Goal: Information Seeking & Learning: Learn about a topic

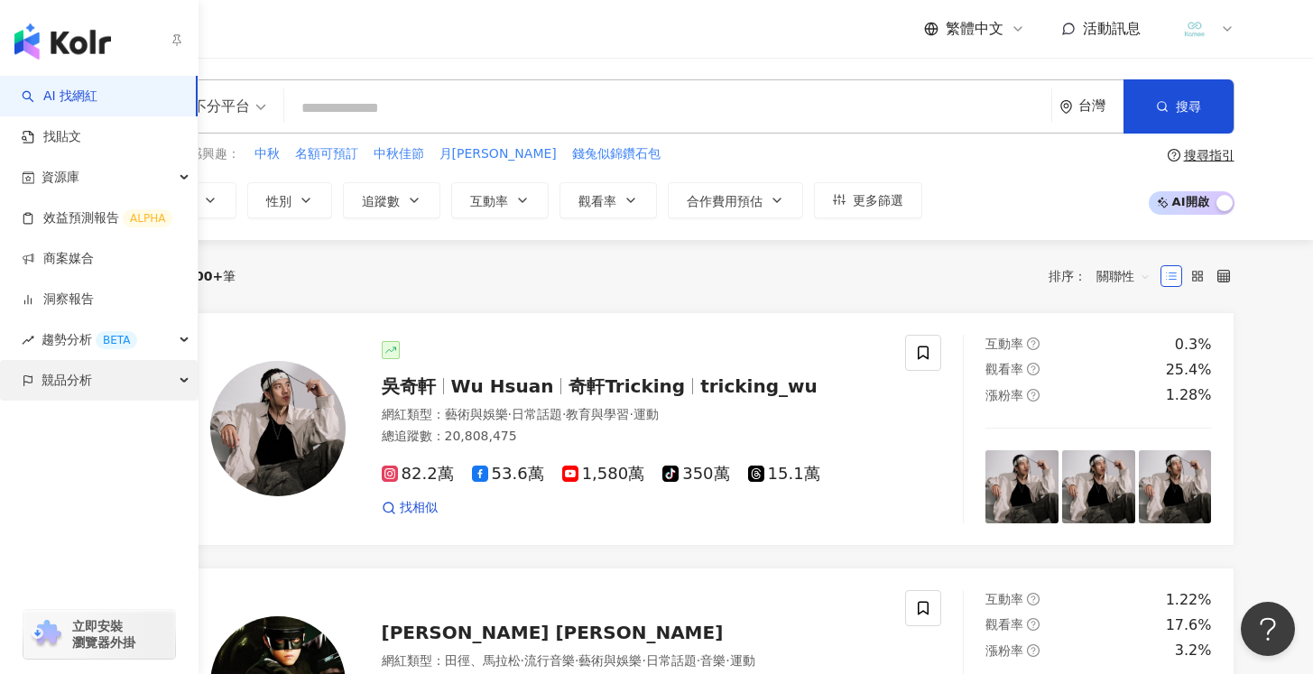
click at [45, 380] on span "競品分析" at bounding box center [67, 380] width 51 height 41
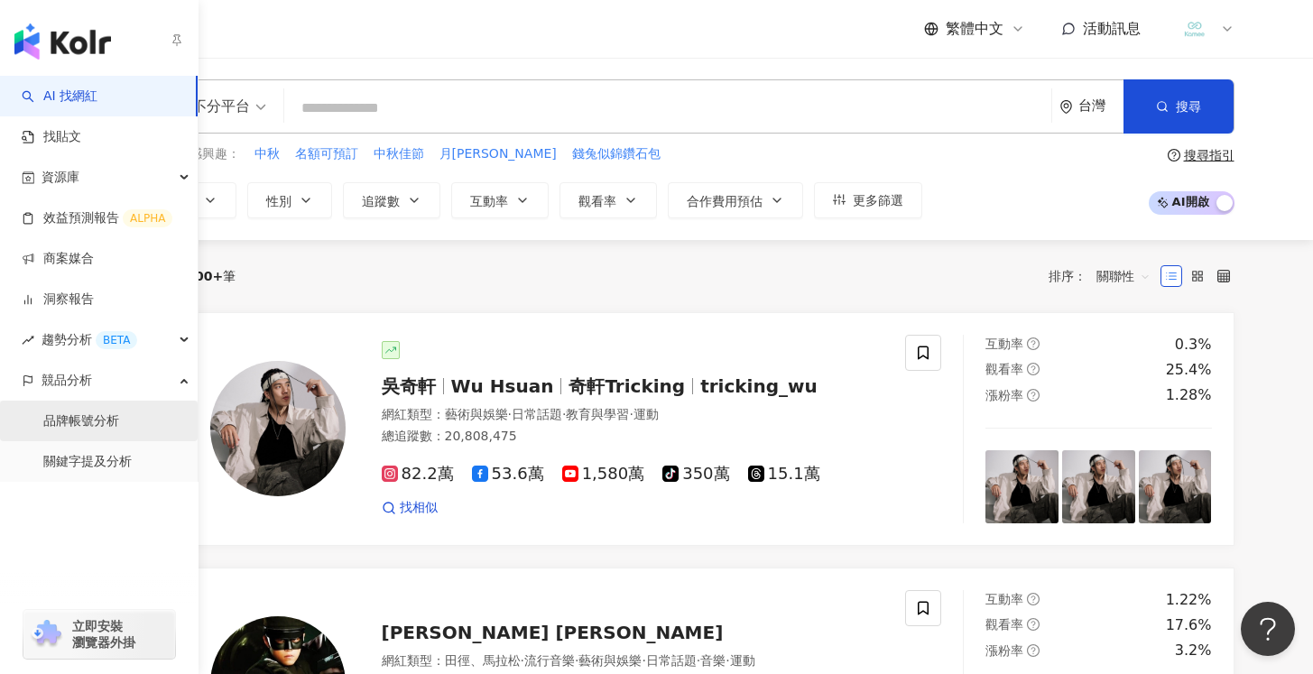
click at [58, 419] on link "品牌帳號分析" at bounding box center [81, 422] width 76 height 18
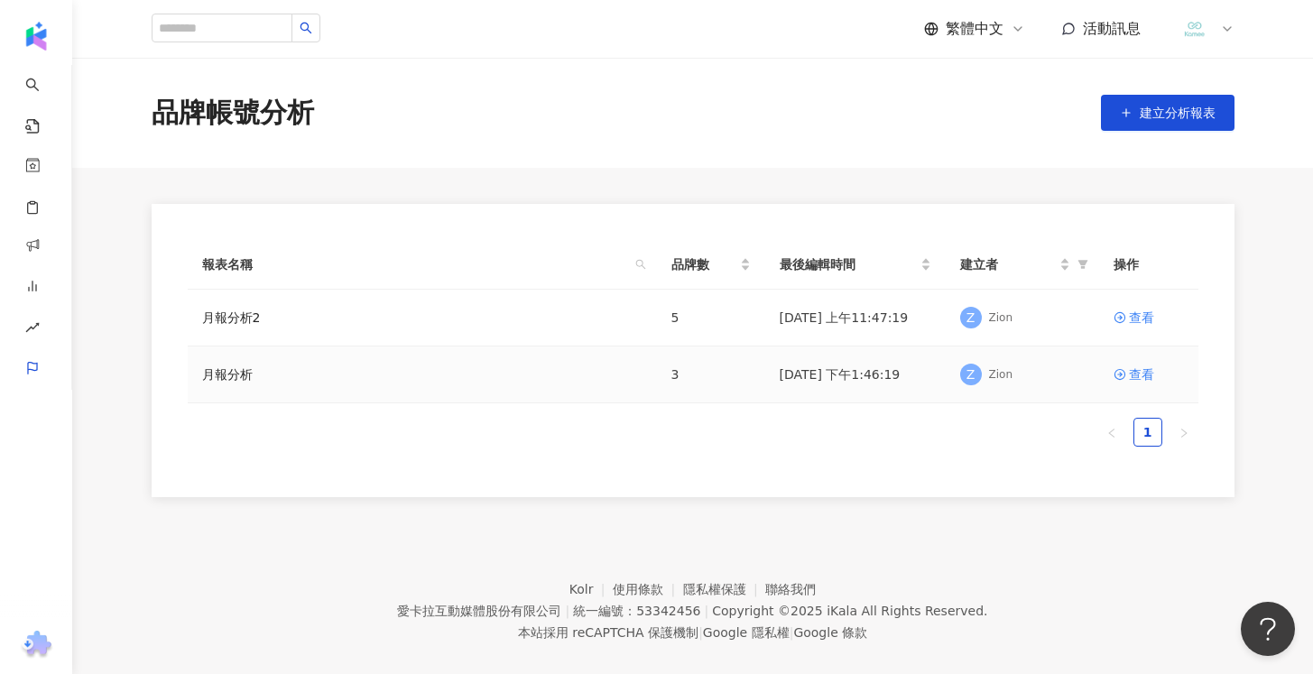
click at [413, 370] on div "月報分析" at bounding box center [422, 375] width 441 height 20
click at [1145, 376] on div "查看" at bounding box center [1141, 375] width 25 height 20
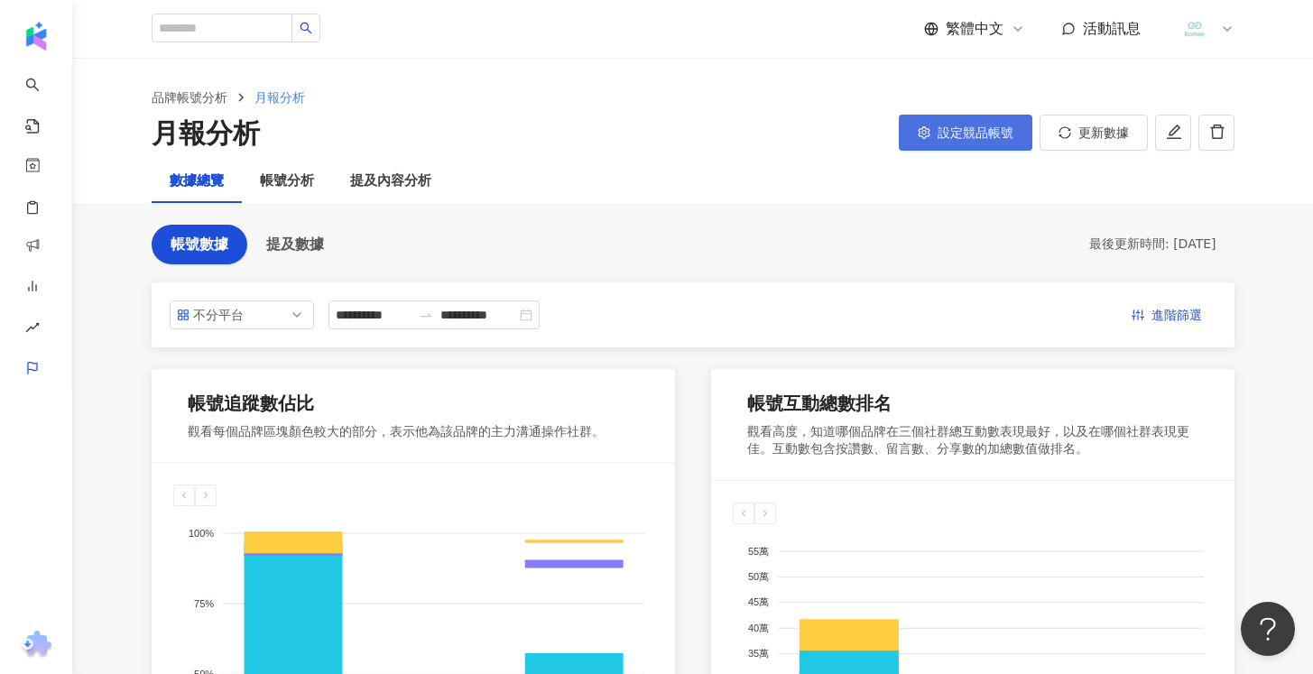
click at [960, 128] on span "設定競品帳號" at bounding box center [976, 132] width 76 height 14
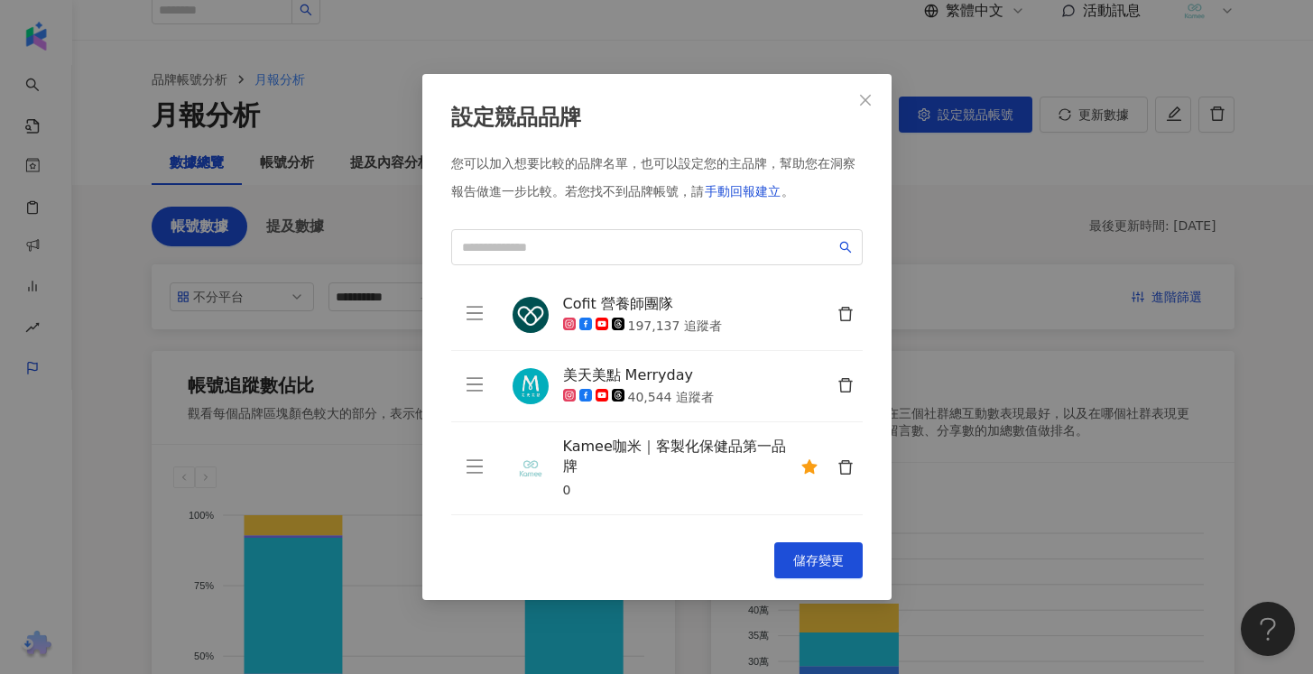
scroll to position [37, 0]
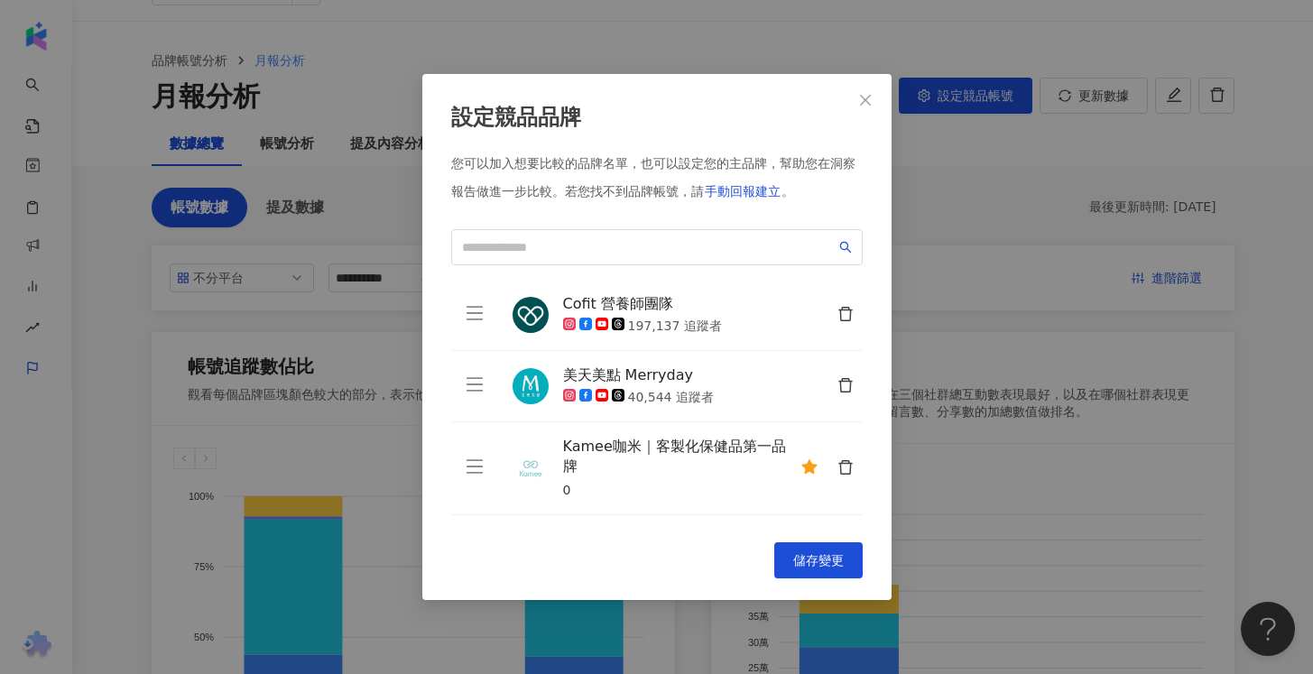
click at [865, 101] on icon "close" at bounding box center [865, 100] width 14 height 14
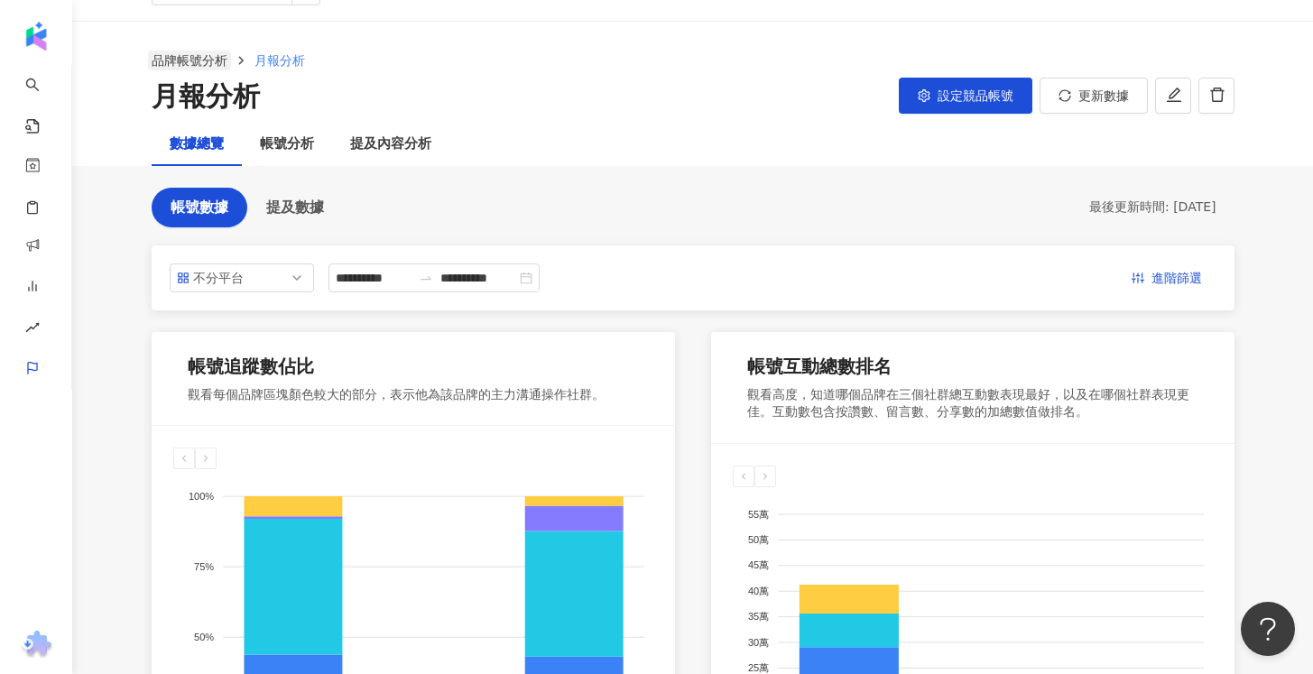
click at [174, 56] on link "品牌帳號分析" at bounding box center [189, 61] width 83 height 20
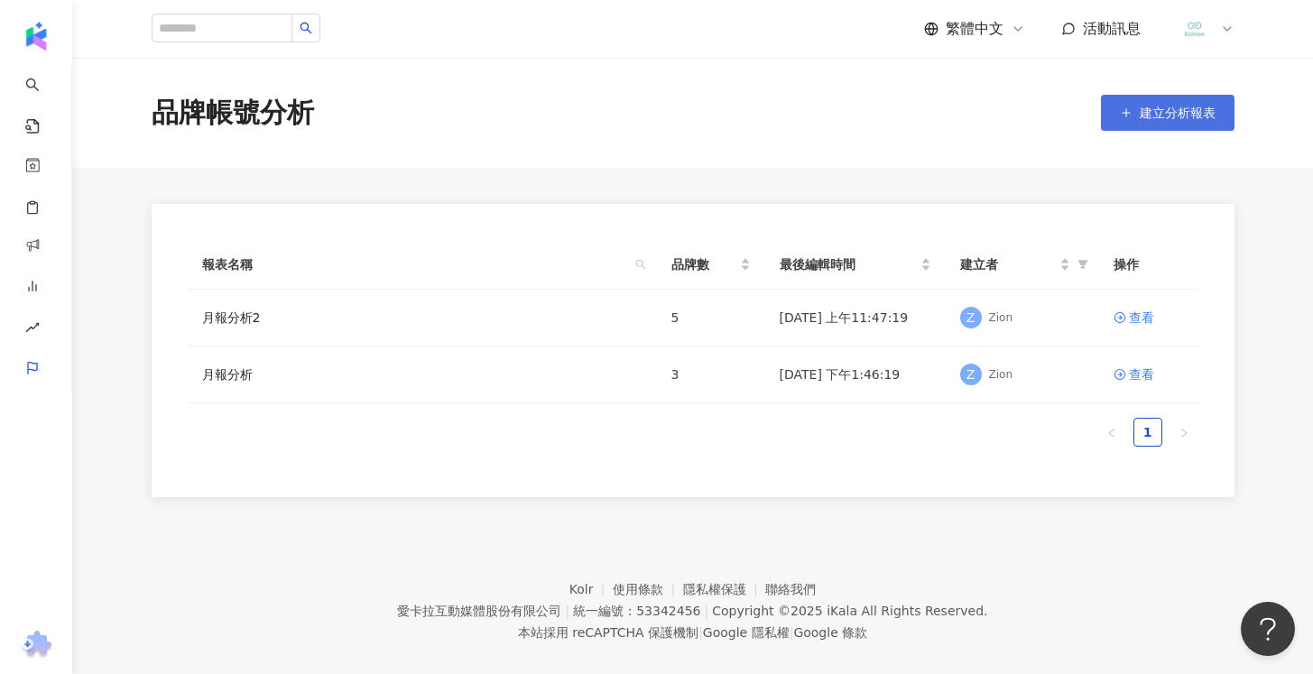
click at [1211, 107] on span "建立分析報表" at bounding box center [1178, 113] width 76 height 14
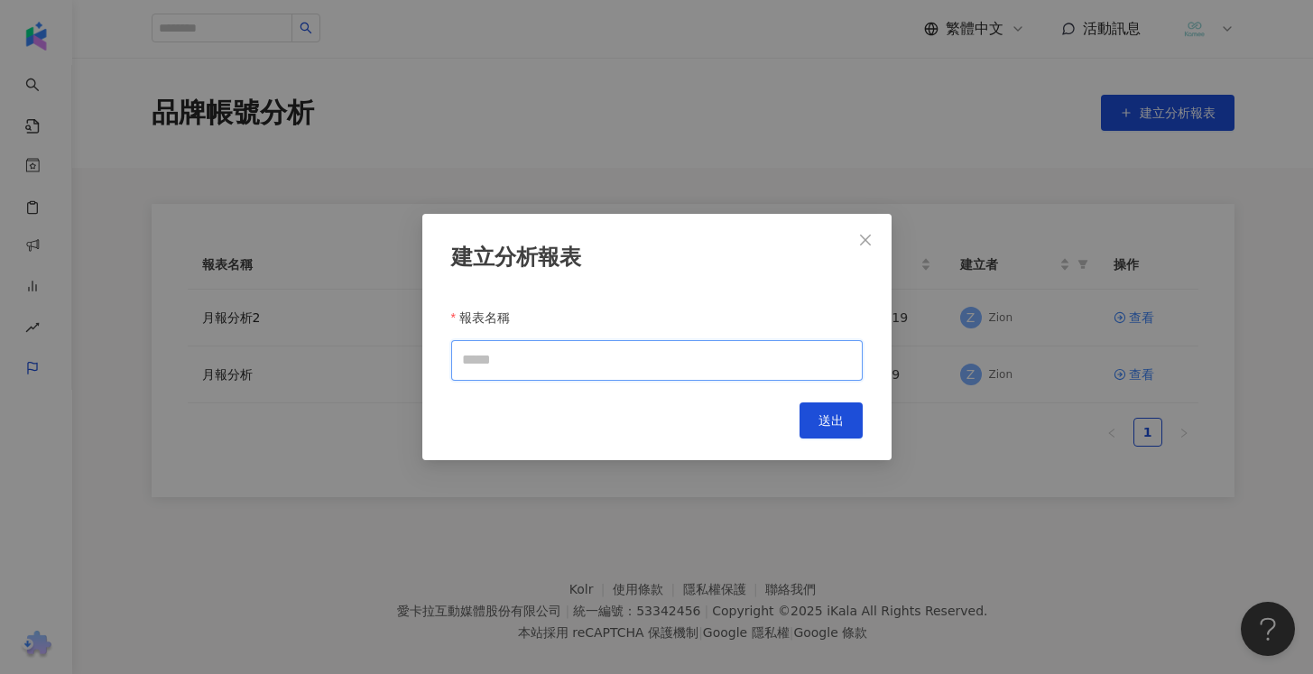
click at [645, 355] on input "報表名稱" at bounding box center [657, 360] width 412 height 41
type input "***"
click at [839, 422] on span "送出" at bounding box center [831, 420] width 25 height 14
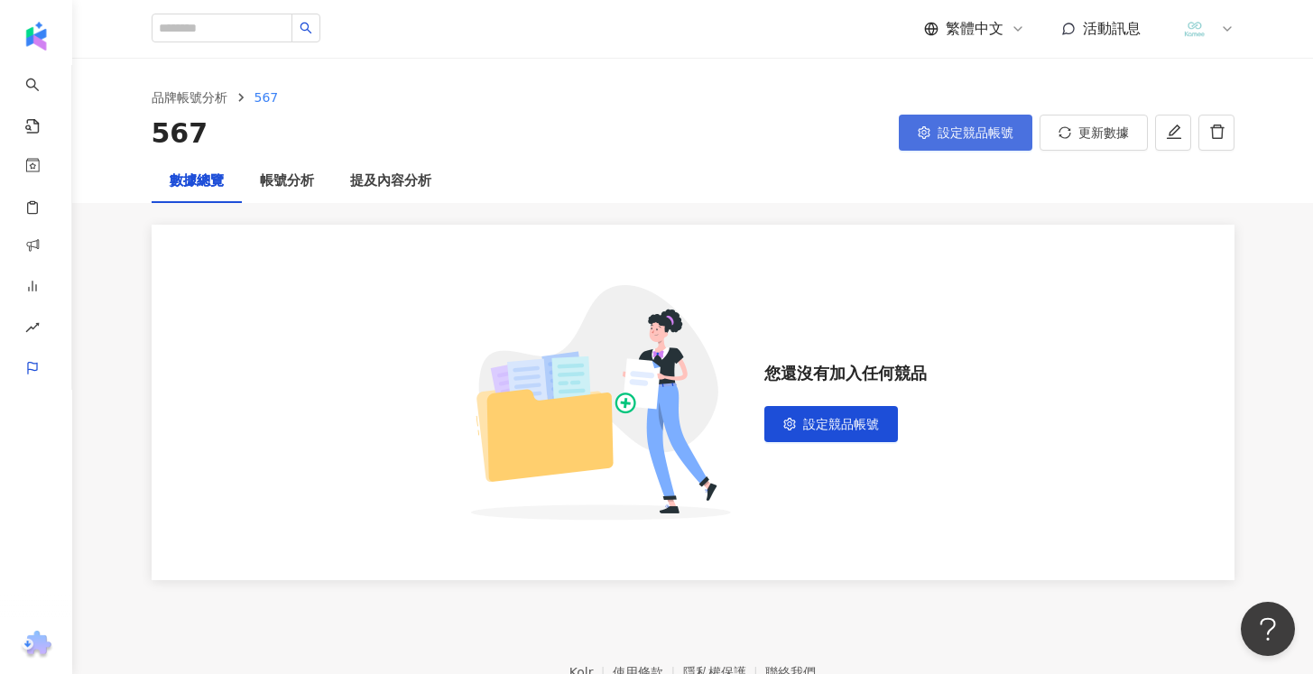
click at [987, 130] on span "設定競品帳號" at bounding box center [976, 132] width 76 height 14
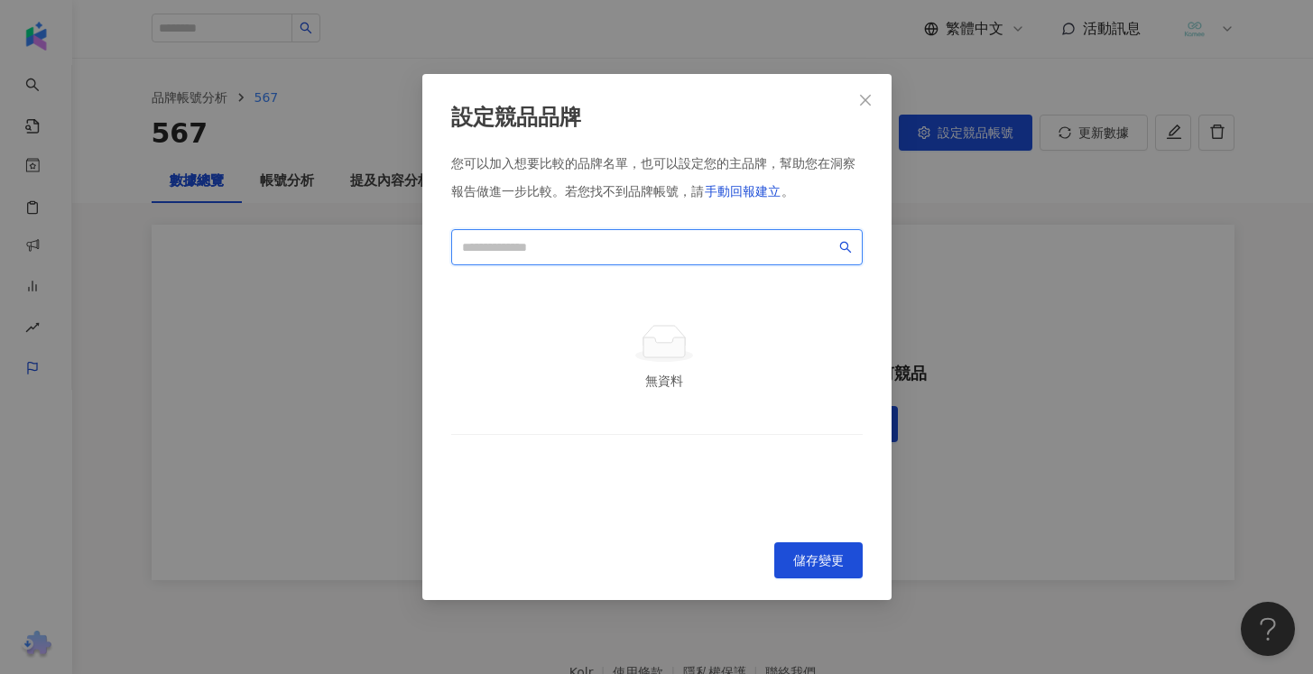
click at [636, 238] on input "search" at bounding box center [649, 247] width 374 height 20
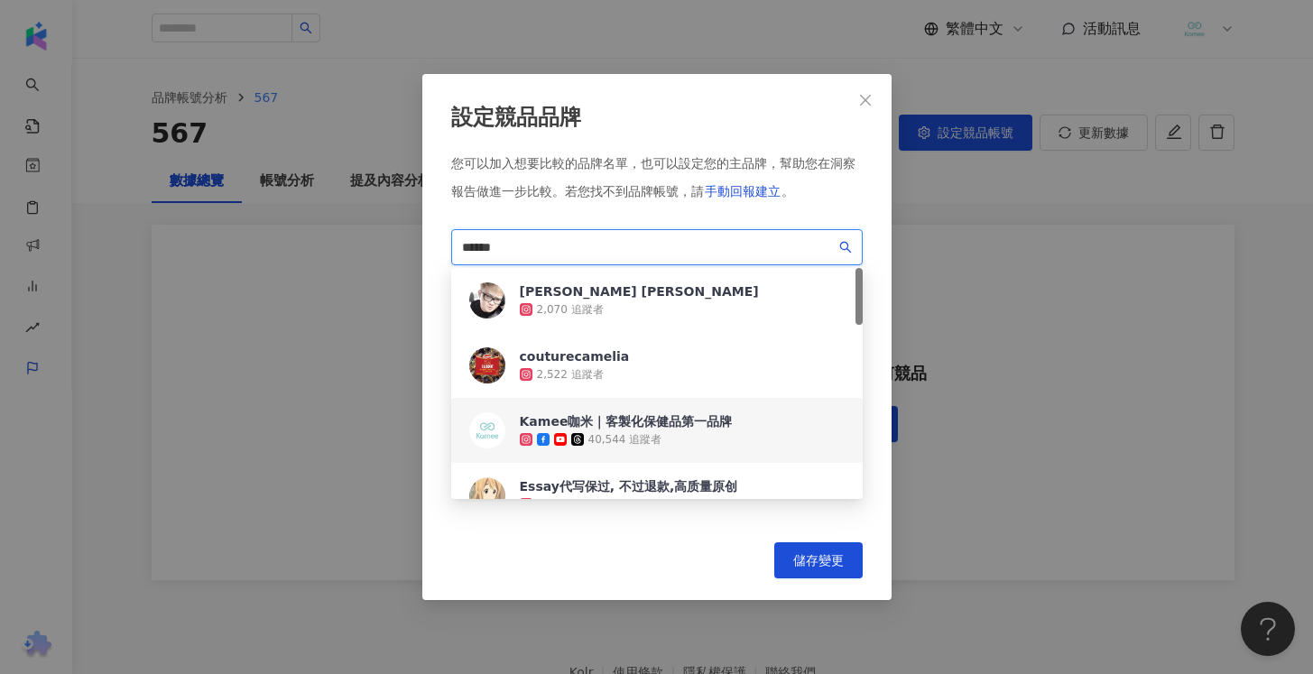
click at [654, 426] on div "Kamee咖米｜客製化保健品第一品牌" at bounding box center [626, 422] width 213 height 18
type input "*"
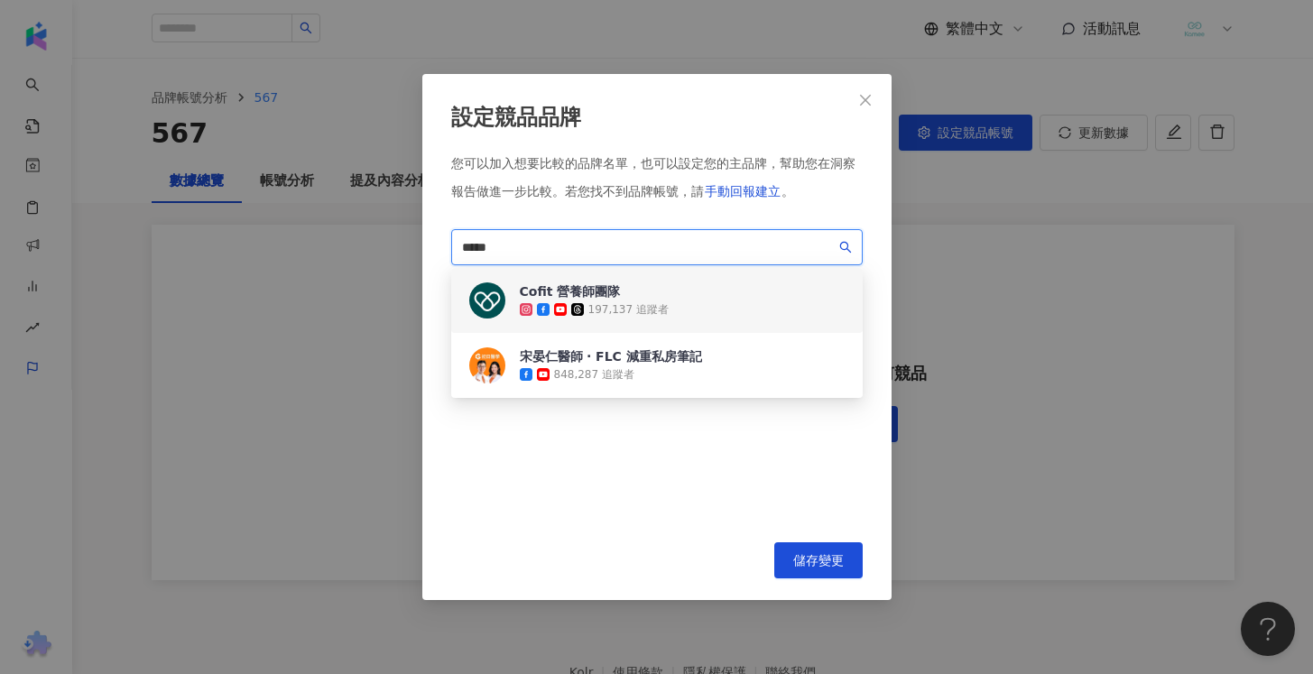
click at [687, 316] on div "Cofit 營養師團隊 197,137 追蹤者" at bounding box center [657, 300] width 412 height 65
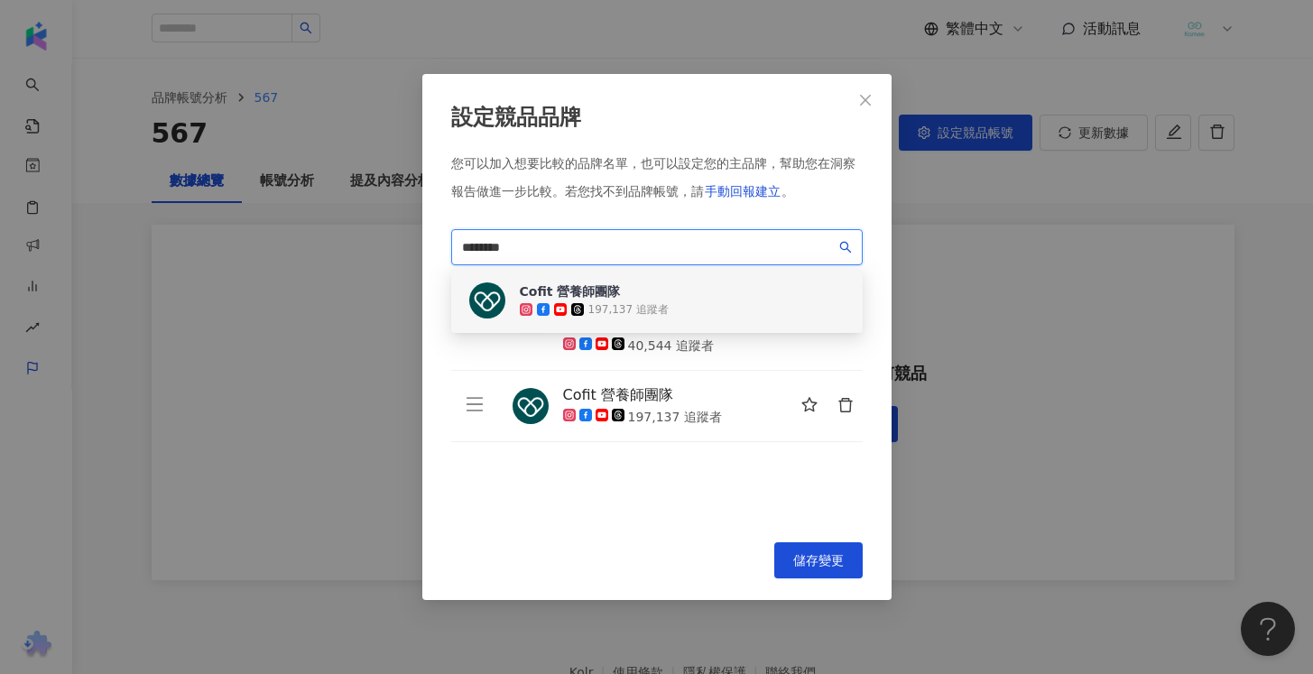
click at [784, 286] on div "Cofit 營養師團隊 197,137 追蹤者" at bounding box center [657, 300] width 412 height 65
click at [768, 243] on input "********" at bounding box center [649, 247] width 374 height 20
type input "*"
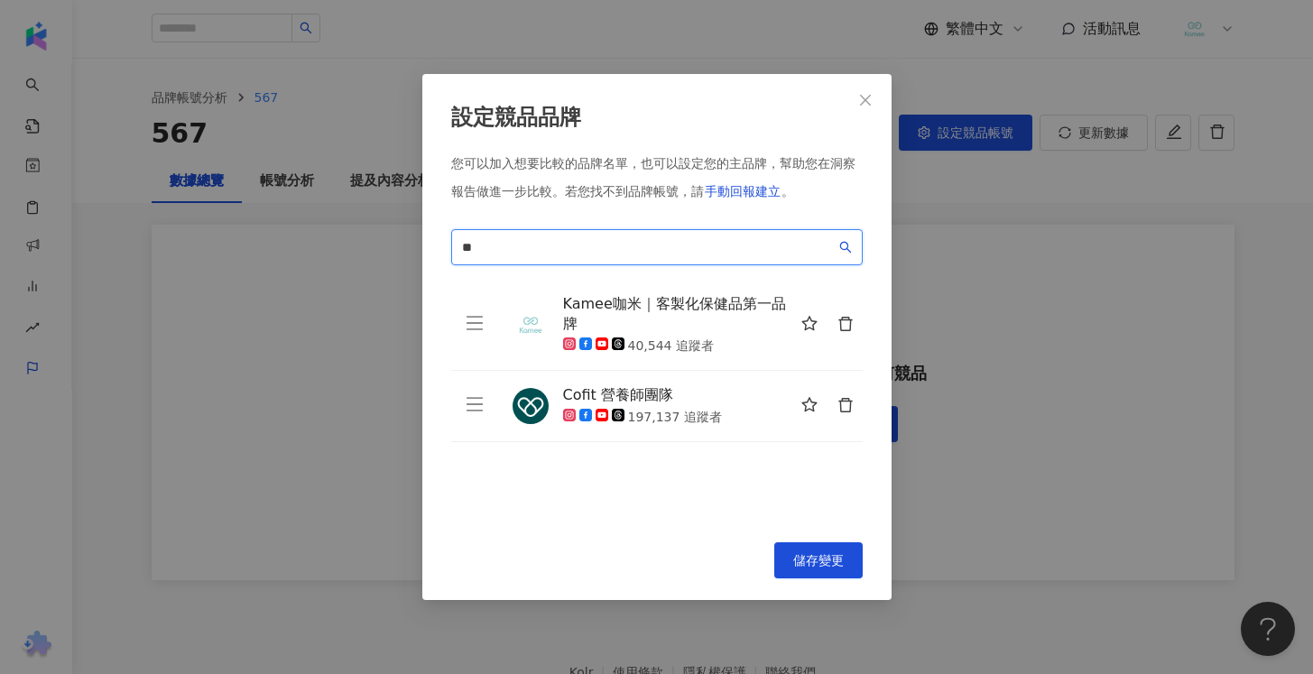
type input "*"
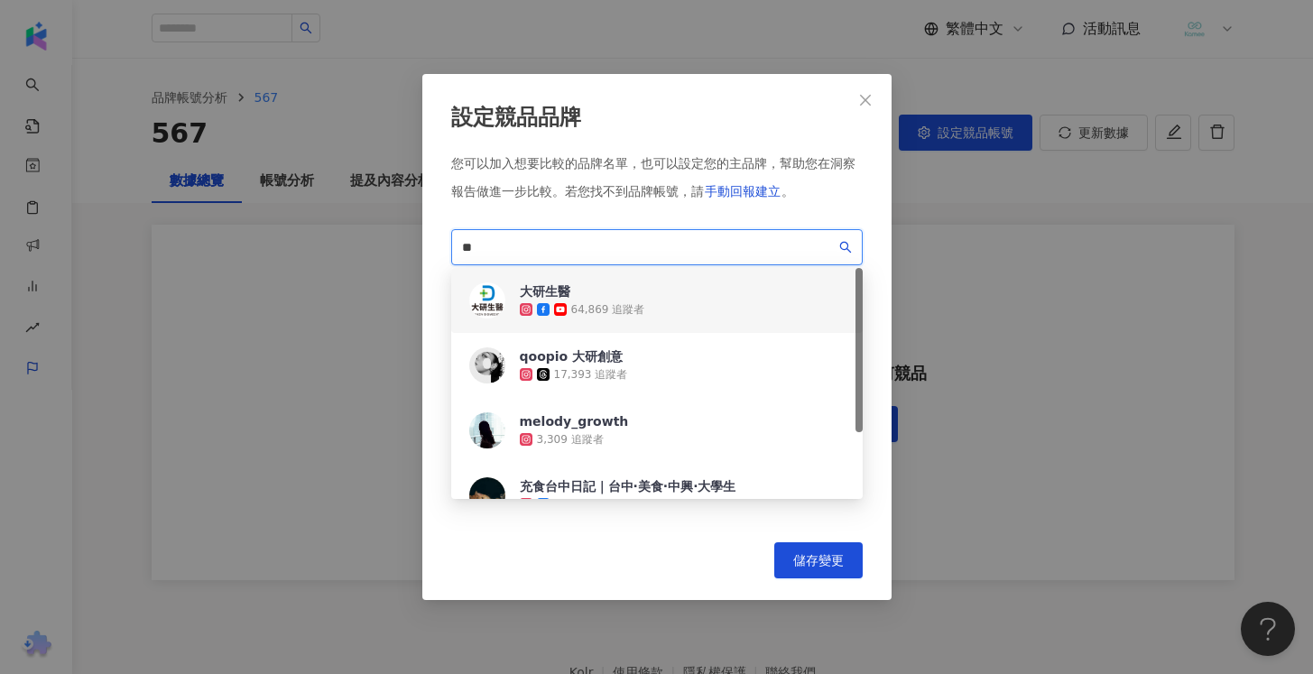
click at [700, 300] on div "大研生醫 64,869 追蹤者" at bounding box center [657, 300] width 412 height 65
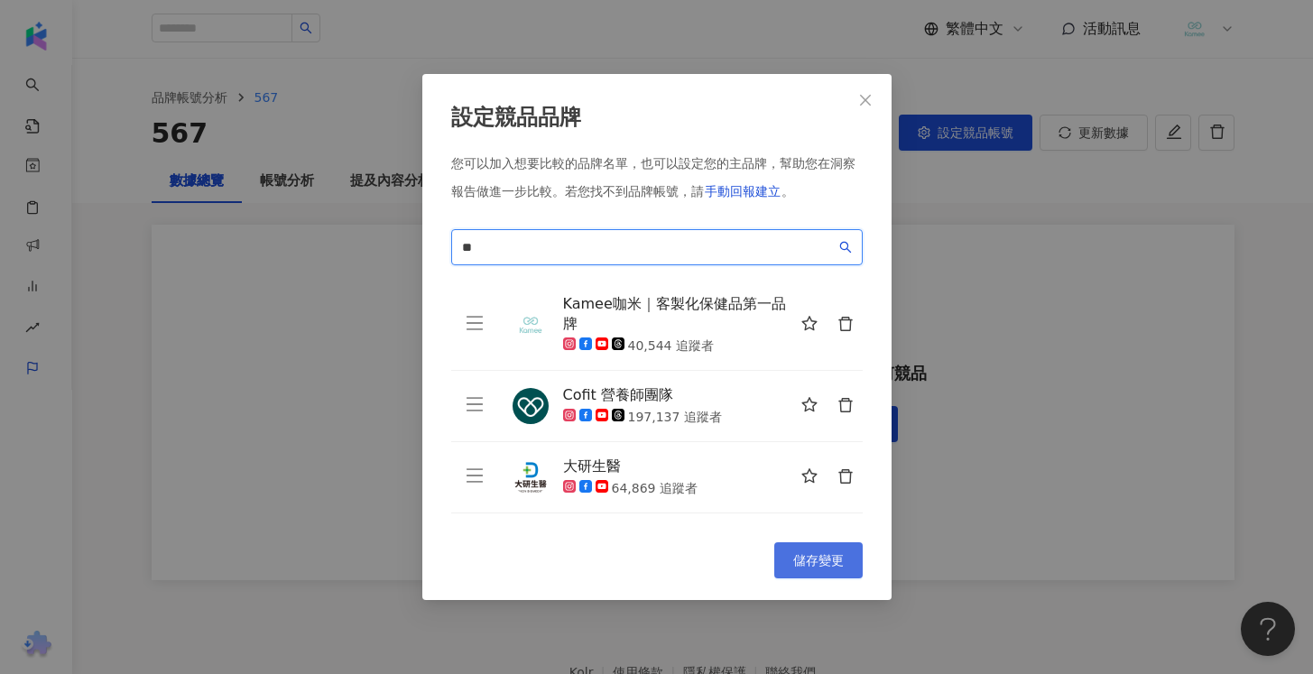
type input "**"
click at [832, 562] on span "儲存變更" at bounding box center [818, 560] width 51 height 14
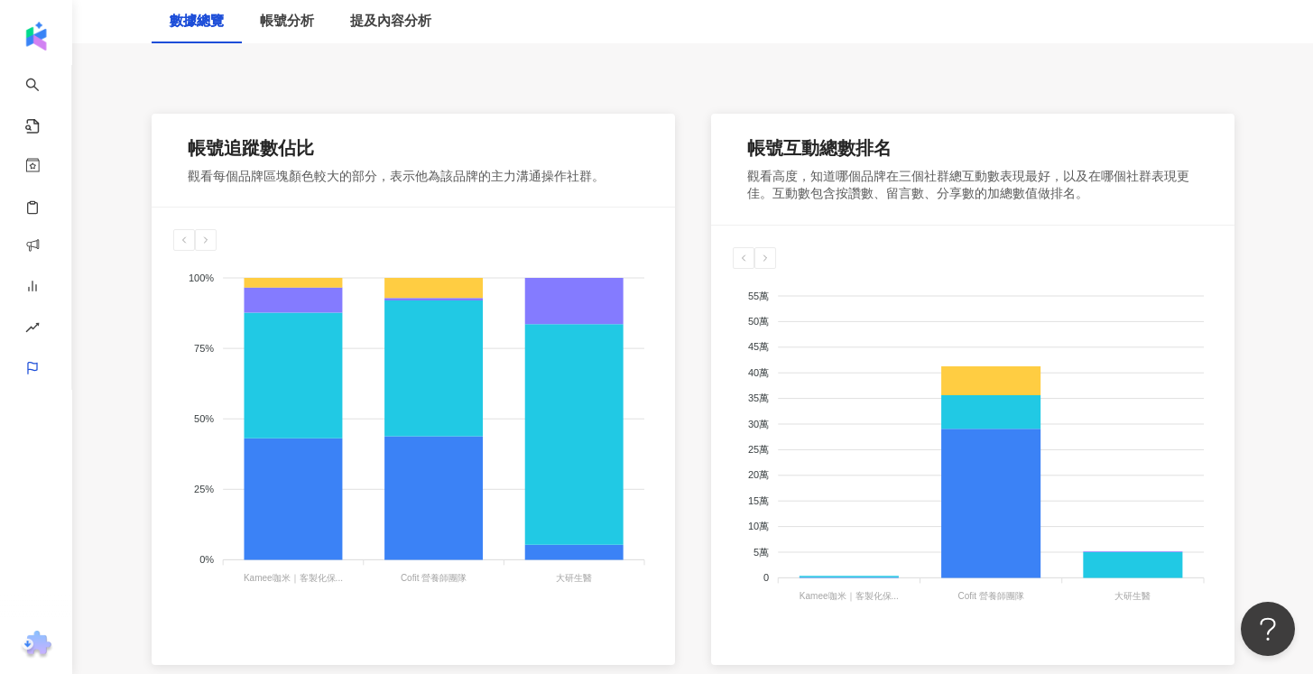
scroll to position [258, 0]
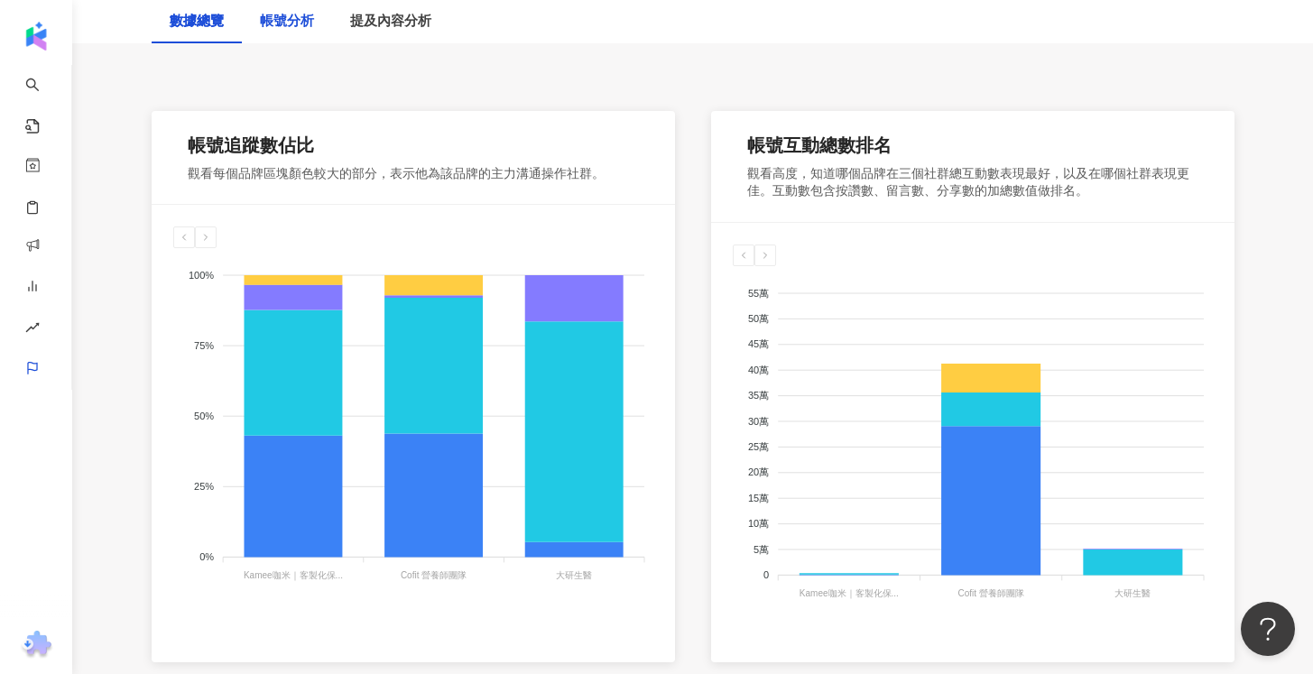
click at [288, 17] on div "帳號分析" at bounding box center [287, 22] width 54 height 22
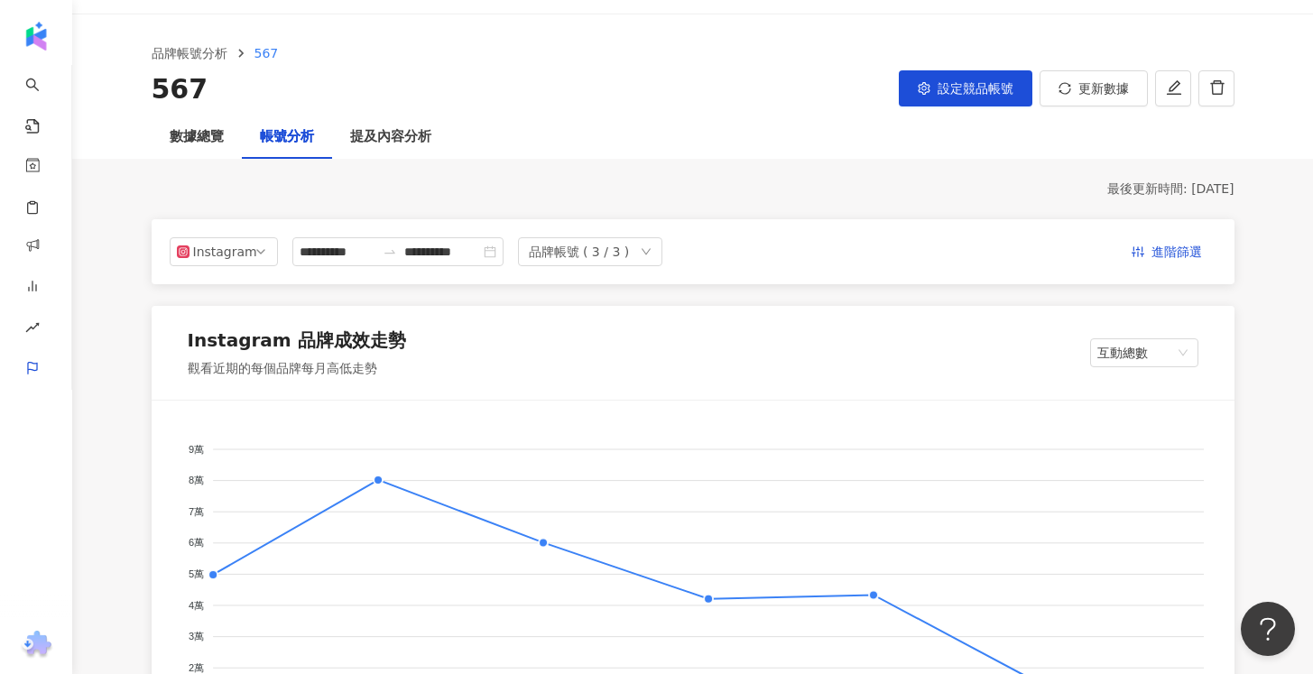
scroll to position [55, 0]
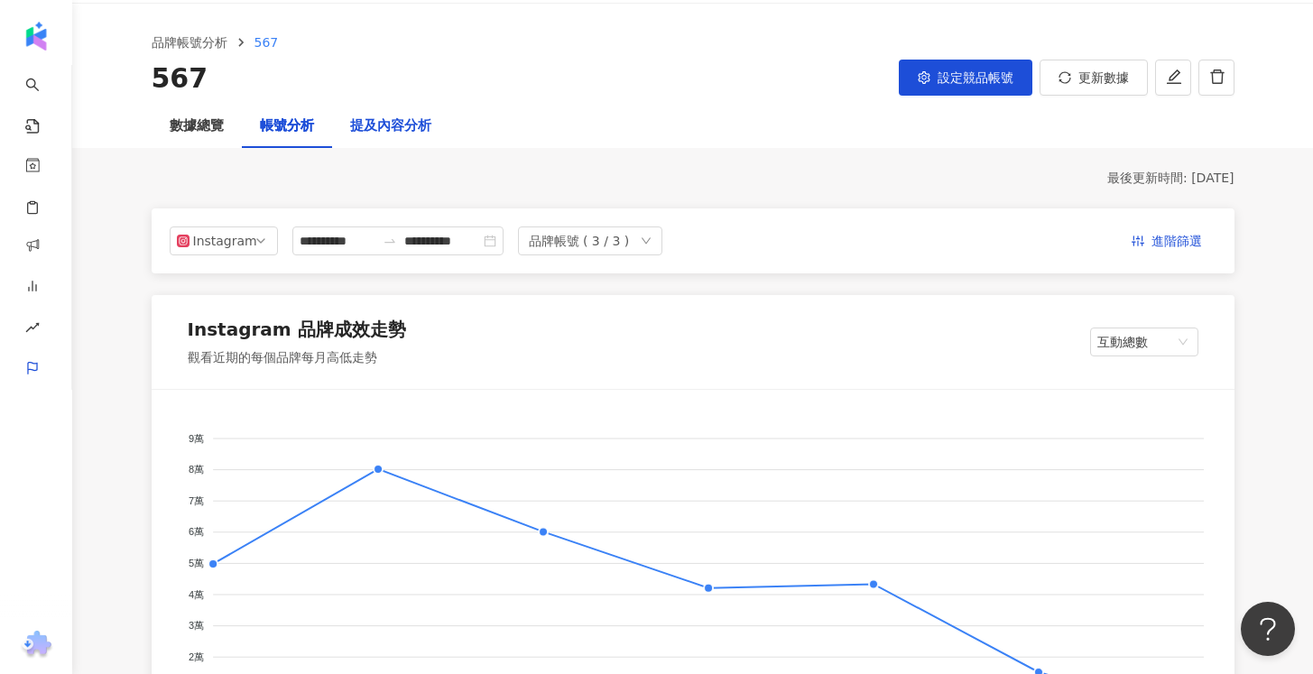
click at [429, 125] on div "提及內容分析" at bounding box center [390, 127] width 81 height 22
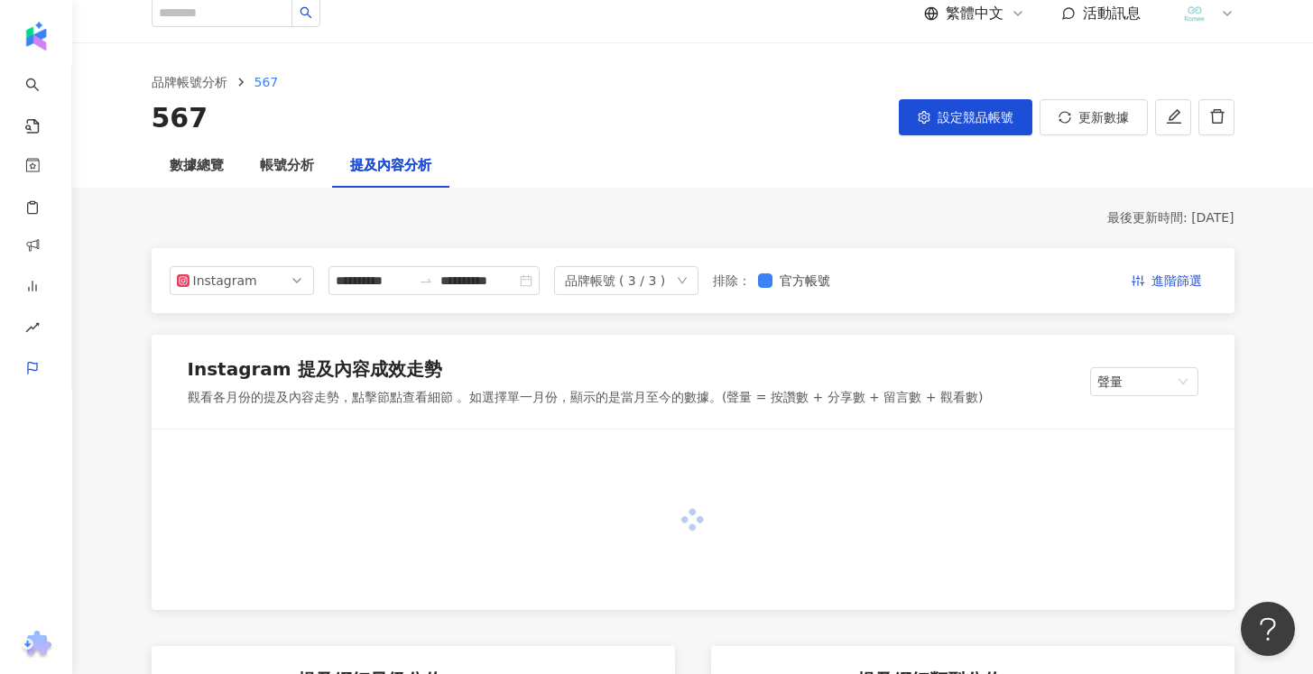
scroll to position [52, 0]
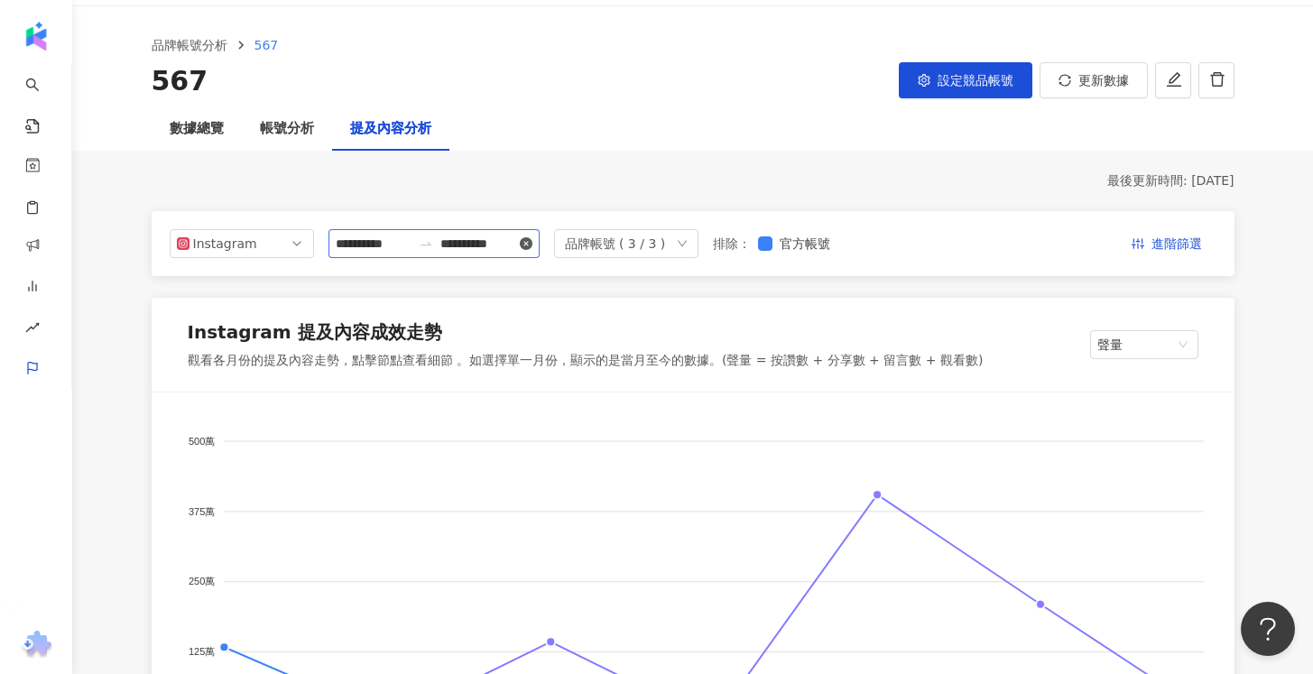
click at [533, 246] on icon "close-circle" at bounding box center [526, 243] width 13 height 13
click at [393, 246] on input at bounding box center [374, 244] width 76 height 20
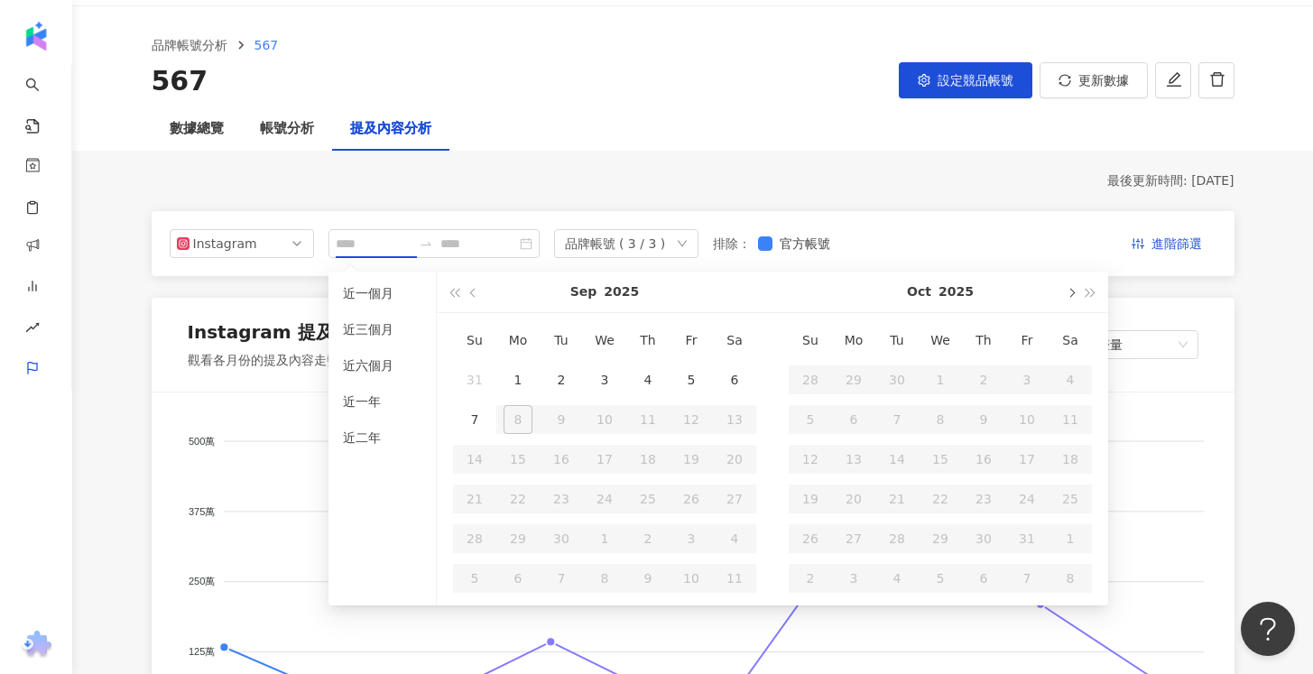
click at [1078, 295] on button "button" at bounding box center [1071, 292] width 20 height 41
click at [1075, 295] on button "button" at bounding box center [1071, 292] width 20 height 41
click at [471, 295] on button "button" at bounding box center [474, 292] width 20 height 41
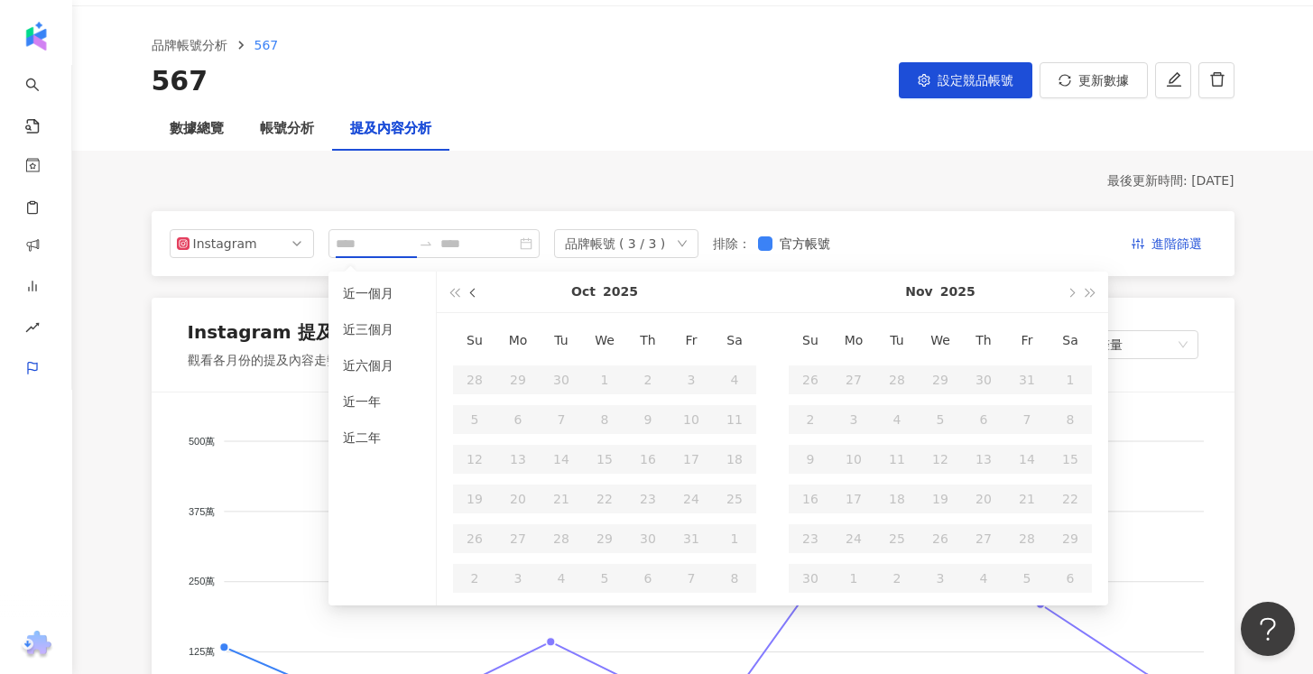
click at [471, 295] on button "button" at bounding box center [474, 292] width 20 height 41
type input "**********"
click at [694, 382] on div "1" at bounding box center [691, 380] width 29 height 29
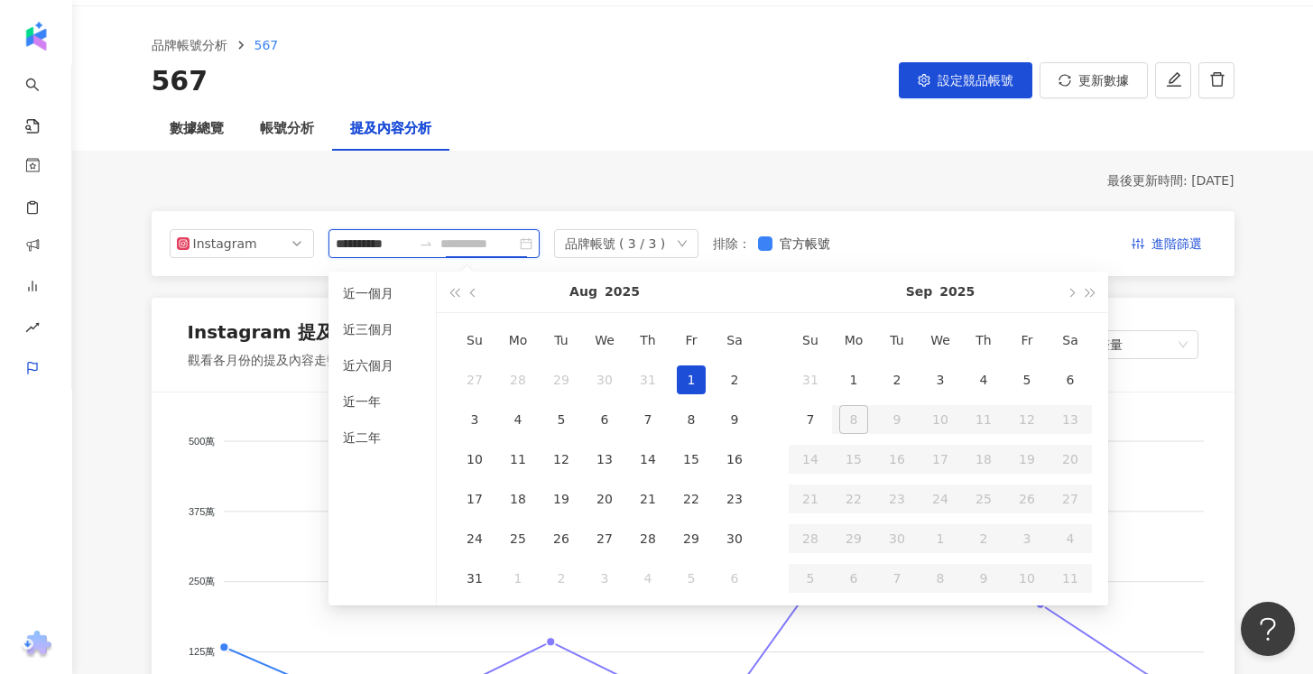
type input "**********"
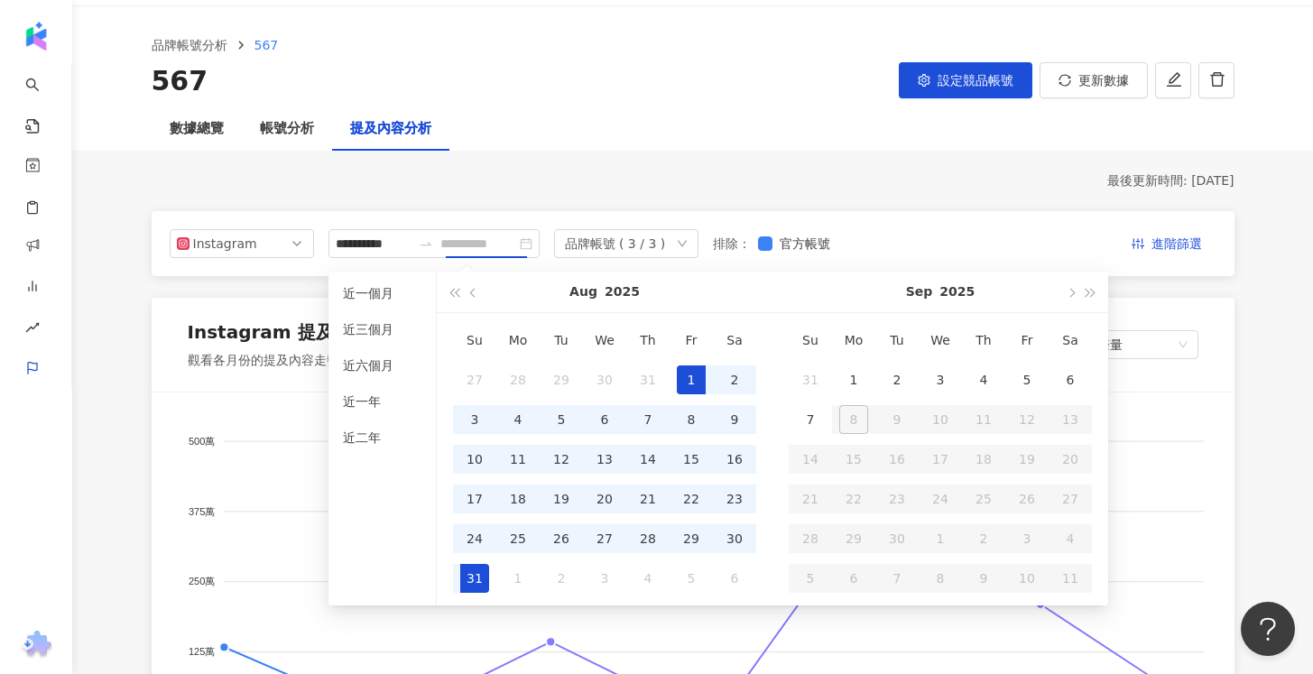
click at [467, 591] on div "31" at bounding box center [474, 578] width 29 height 29
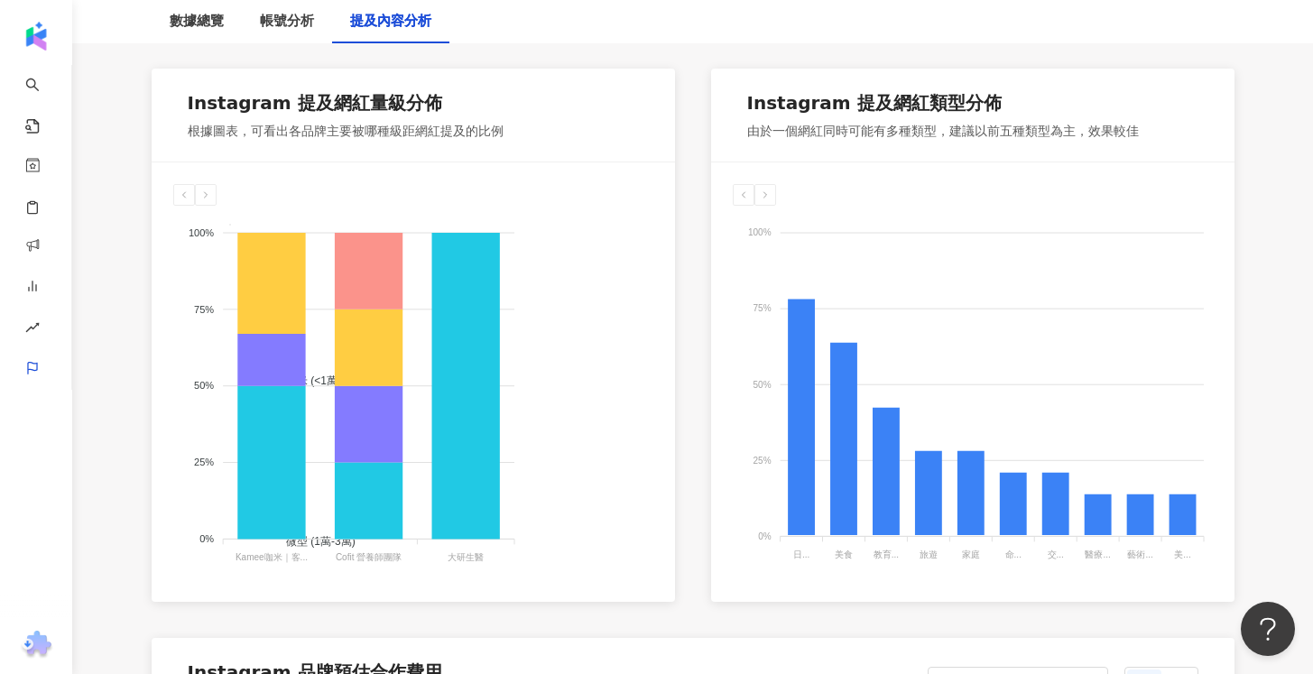
scroll to position [962, 0]
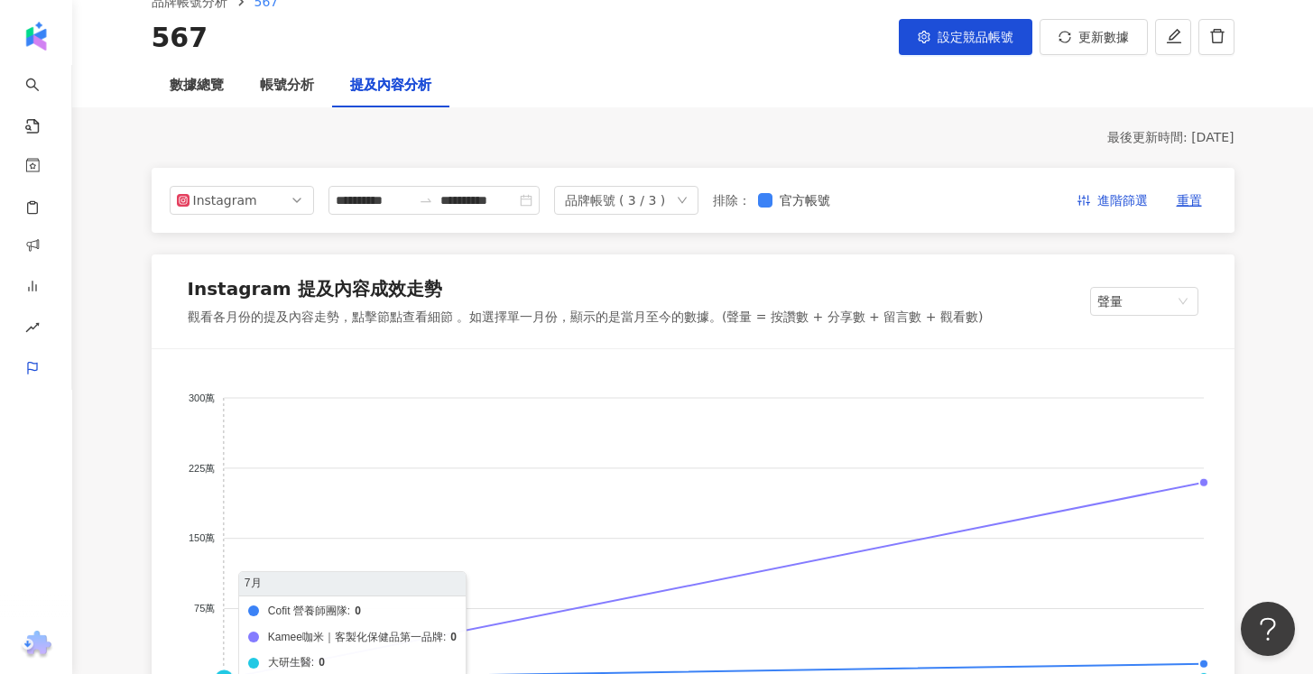
scroll to position [0, 0]
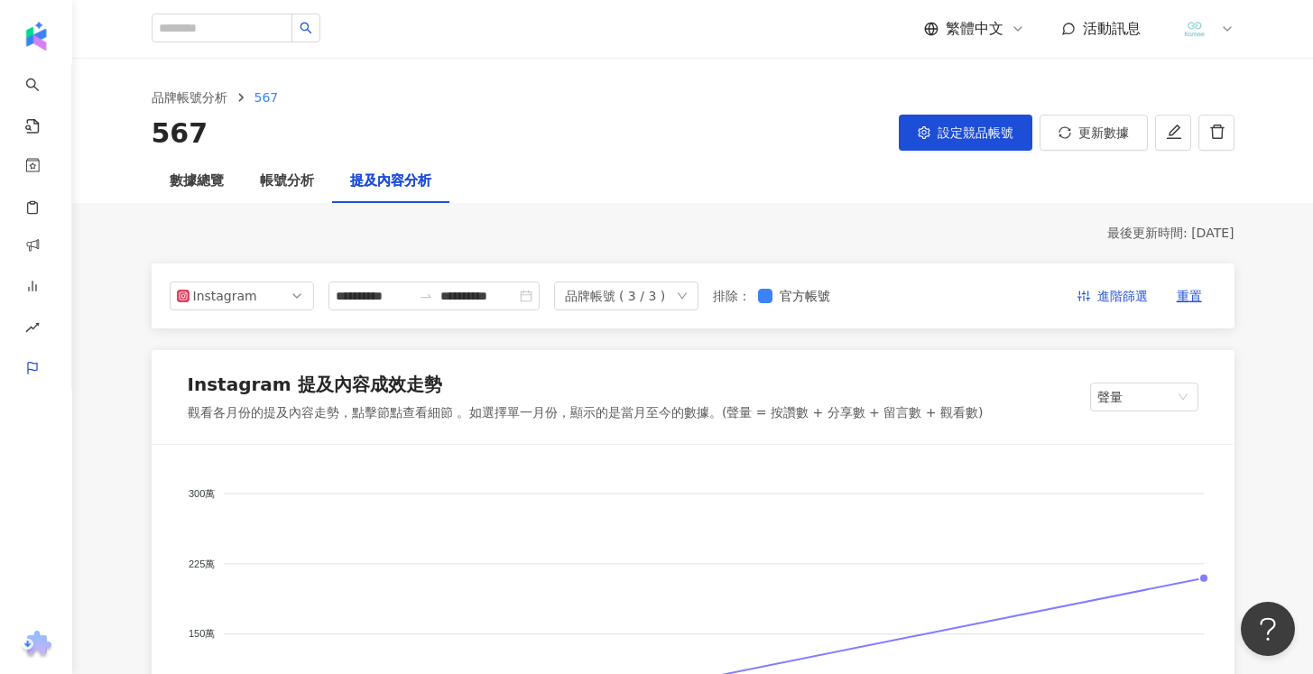
click at [784, 311] on div "**********" at bounding box center [693, 296] width 1083 height 65
